Goal: Transaction & Acquisition: Purchase product/service

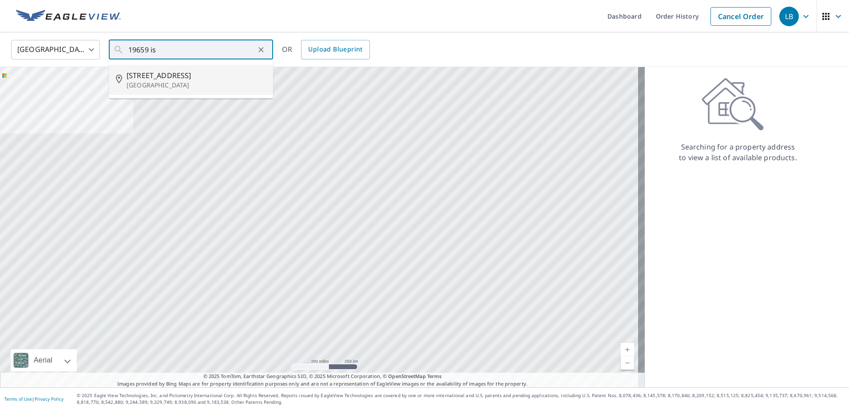
click at [159, 80] on span "[STREET_ADDRESS]" at bounding box center [196, 75] width 139 height 11
type input "[STREET_ADDRESS]"
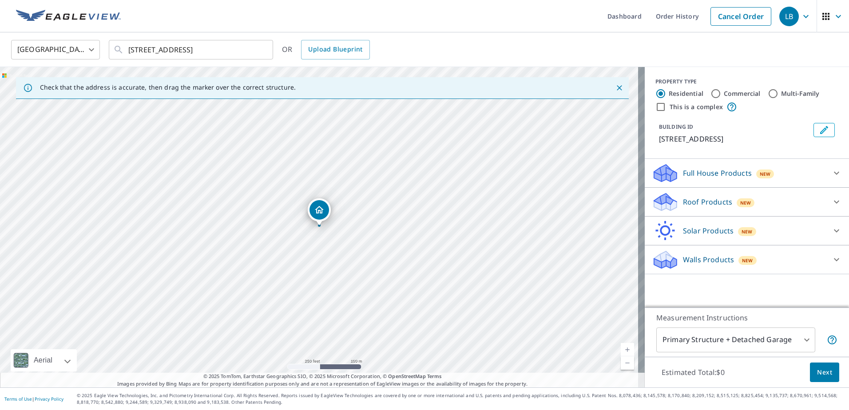
click at [697, 213] on div "Roof Products New" at bounding box center [739, 202] width 174 height 21
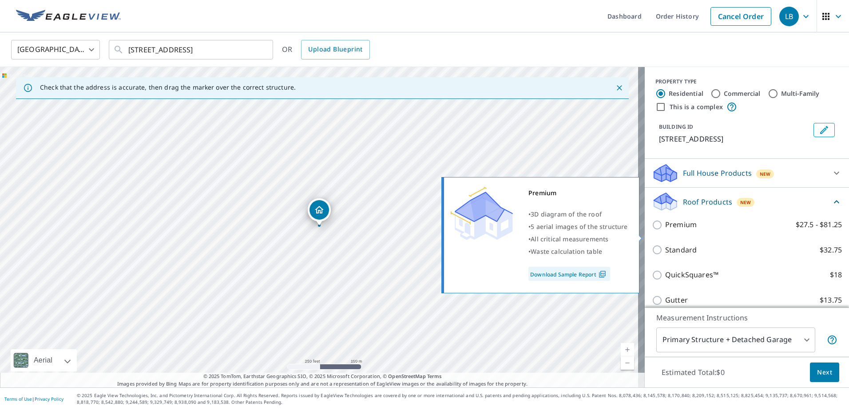
click at [672, 230] on p "Premium" at bounding box center [681, 224] width 32 height 11
click at [665, 230] on input "Premium $27.5 - $81.25" at bounding box center [658, 225] width 13 height 11
checkbox input "true"
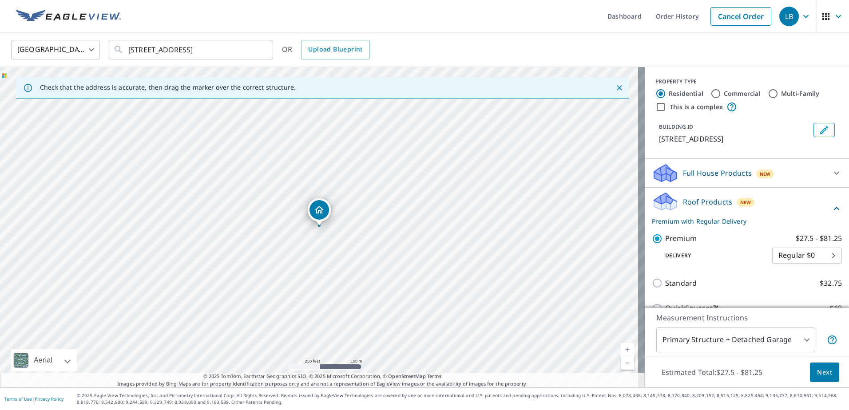
click at [810, 370] on button "Next" at bounding box center [824, 373] width 29 height 20
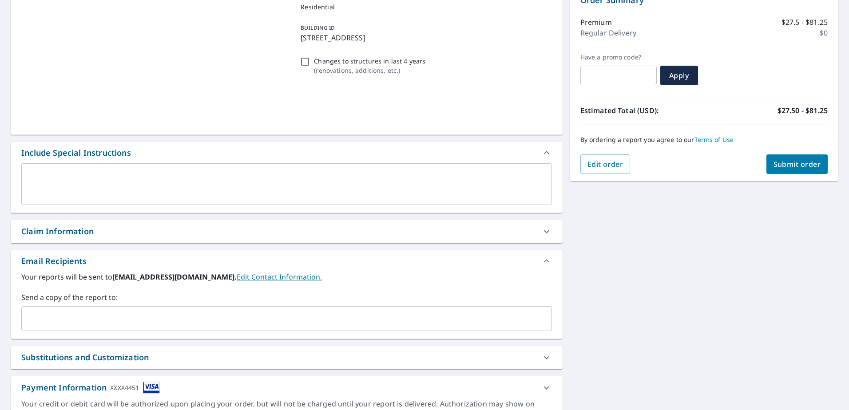
scroll to position [133, 0]
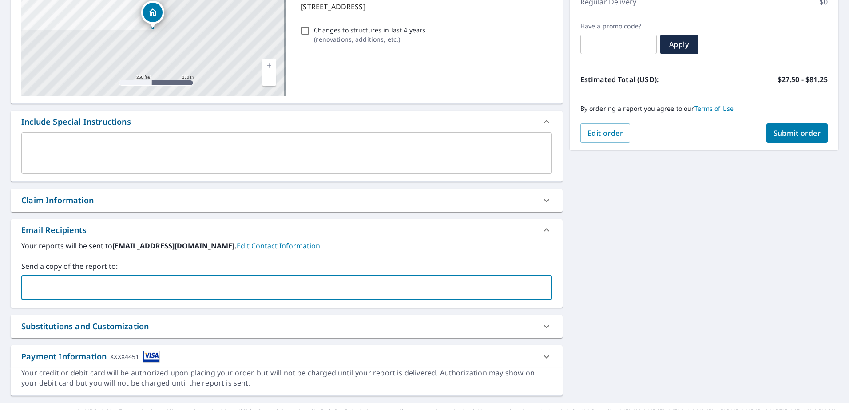
click at [45, 282] on input "text" at bounding box center [279, 287] width 509 height 17
type input "[EMAIL_ADDRESS][DOMAIN_NAME]"
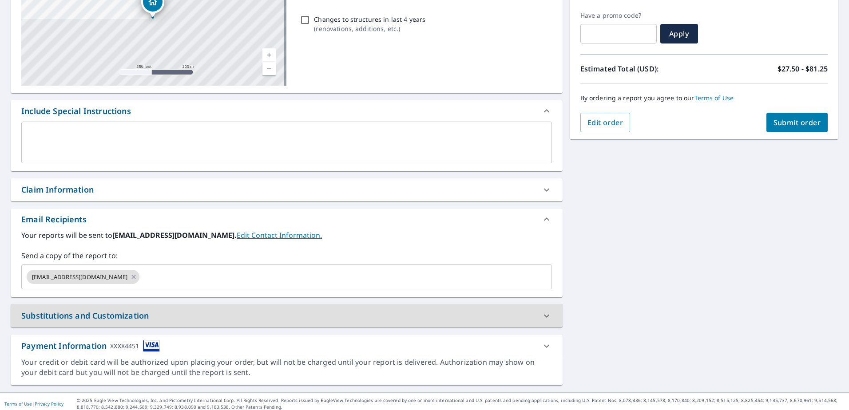
scroll to position [149, 0]
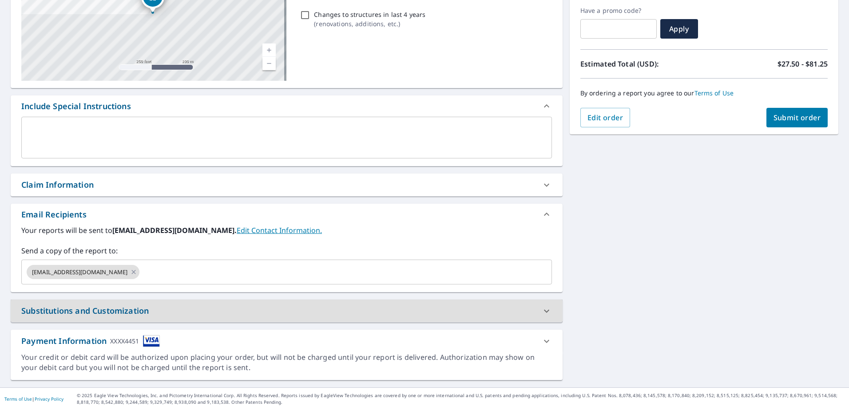
click at [789, 115] on span "Submit order" at bounding box center [798, 118] width 48 height 10
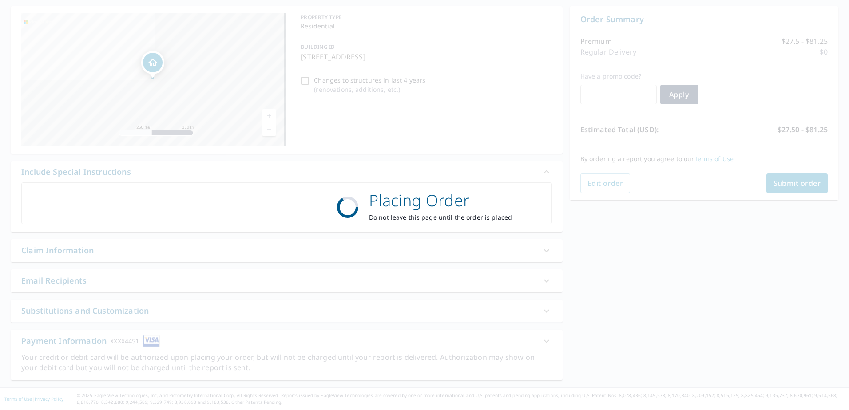
scroll to position [83, 0]
